Goal: Check status

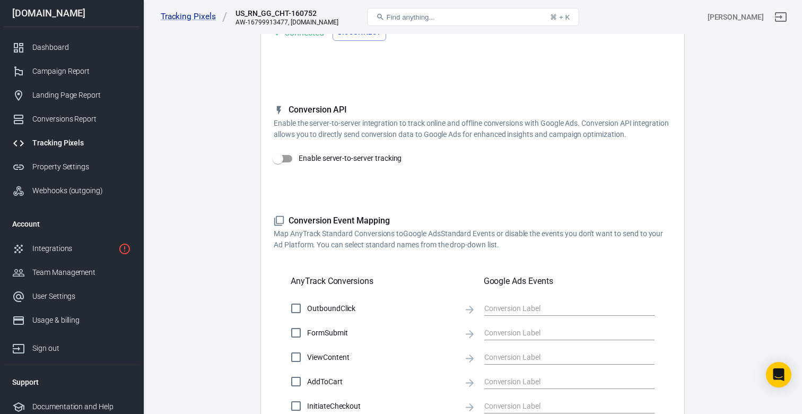
scroll to position [101, 0]
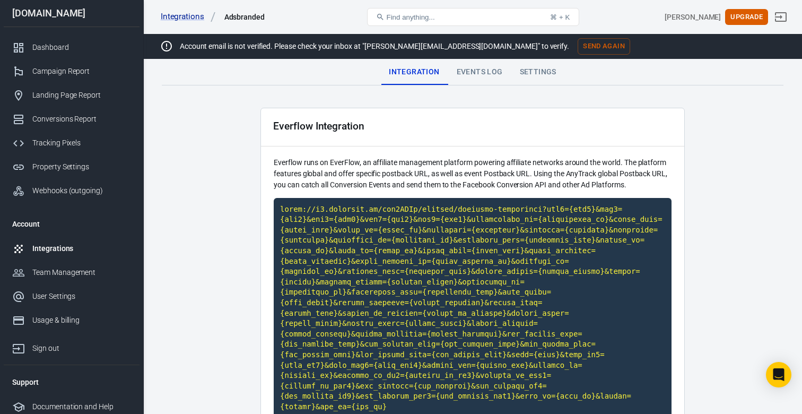
click at [63, 238] on link "Integrations" at bounding box center [72, 249] width 136 height 24
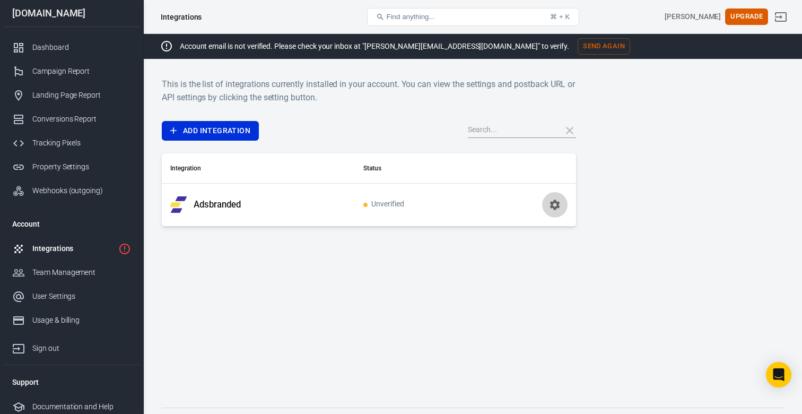
click at [556, 199] on icon "button" at bounding box center [554, 204] width 13 height 13
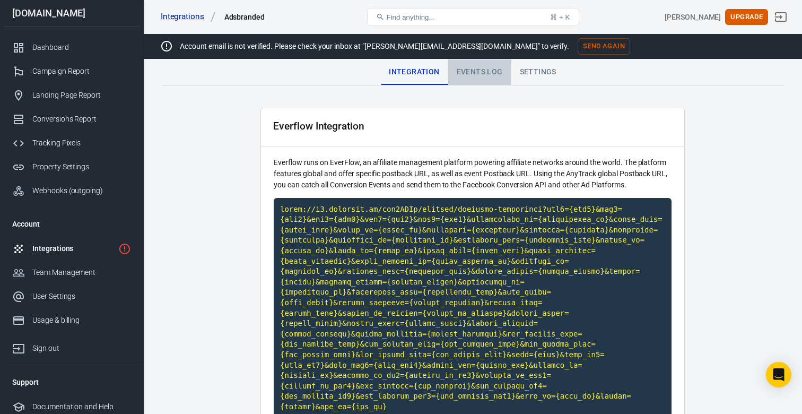
click at [467, 77] on div "Events Log" at bounding box center [479, 71] width 63 height 25
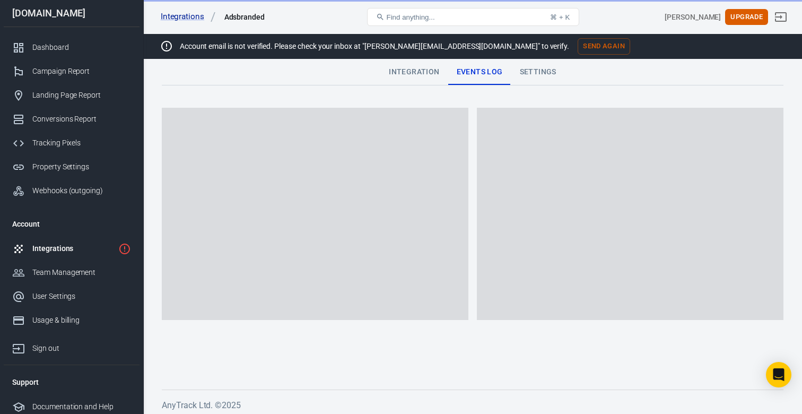
scroll to position [4, 0]
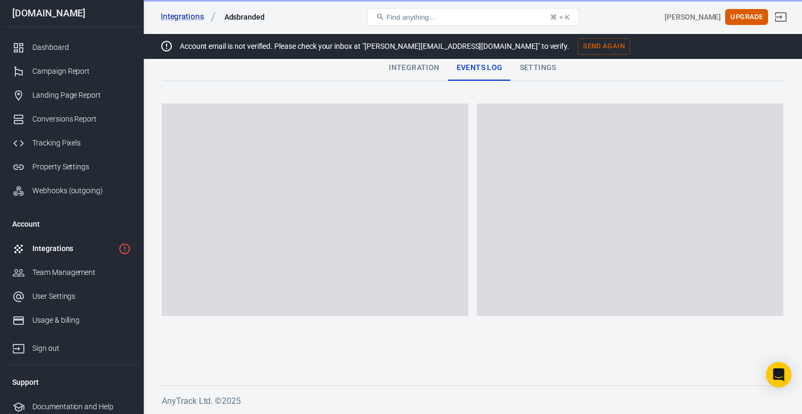
click at [424, 72] on div "Integration" at bounding box center [413, 67] width 67 height 25
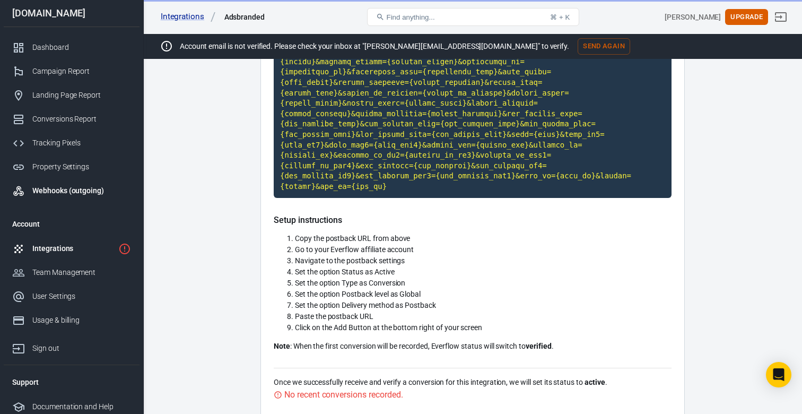
scroll to position [195, 0]
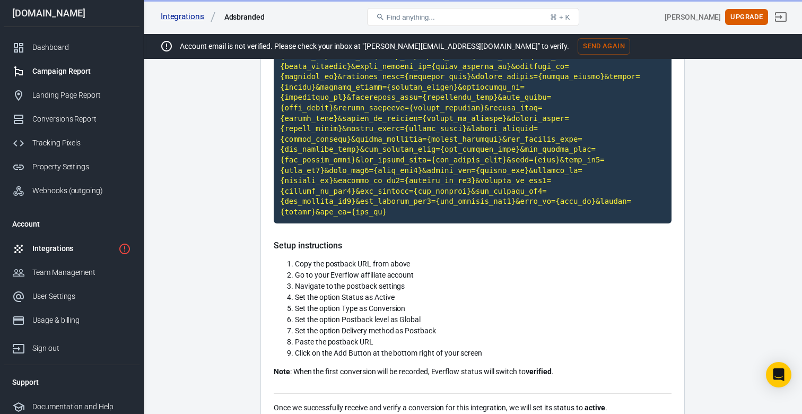
click at [53, 69] on div "Campaign Report" at bounding box center [81, 71] width 99 height 11
